Goal: Obtain resource: Download file/media

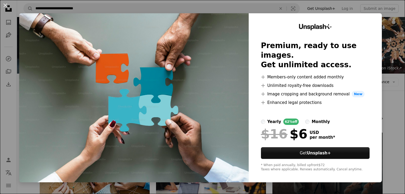
scroll to position [319, 0]
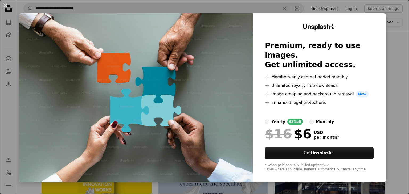
click at [394, 29] on div "An X shape Unsplash+ Premium, ready to use images. Get unlimited access. A plus…" at bounding box center [204, 97] width 409 height 194
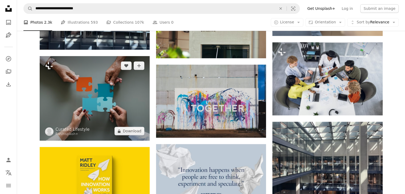
drag, startPoint x: 120, startPoint y: 96, endPoint x: 105, endPoint y: 79, distance: 23.4
click at [106, 79] on img at bounding box center [95, 98] width 110 height 85
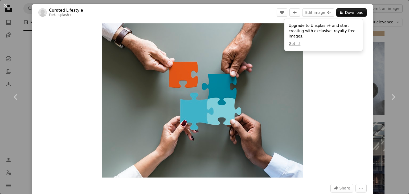
click at [383, 49] on div "An X shape Chevron left Chevron right Curated Lifestyle For Unsplash+ A heart A…" at bounding box center [204, 97] width 409 height 194
